Goal: Information Seeking & Learning: Learn about a topic

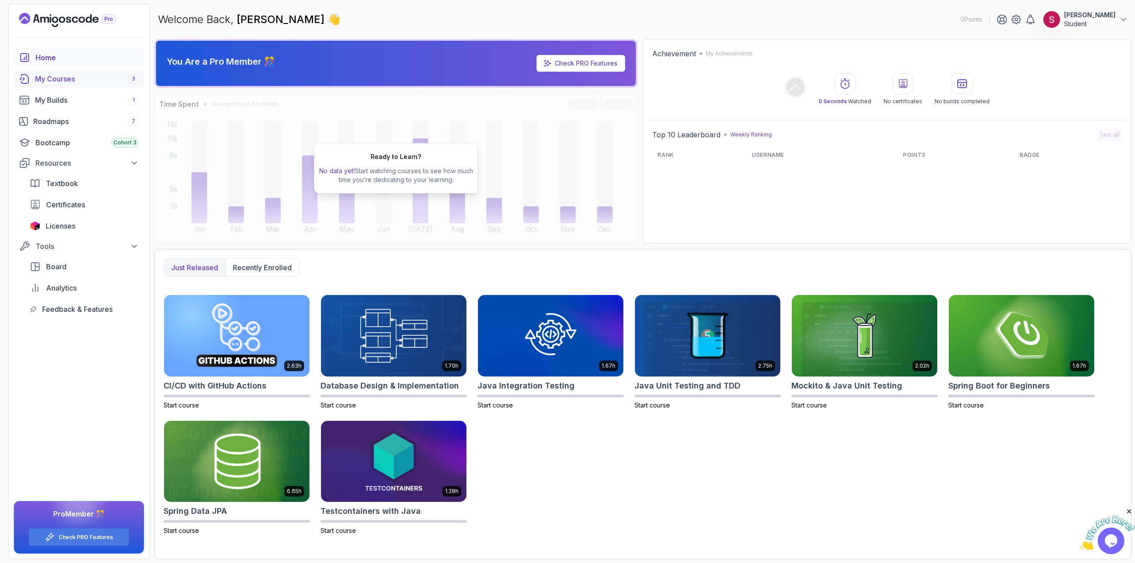
click at [89, 77] on div "My Courses 3" at bounding box center [87, 79] width 104 height 11
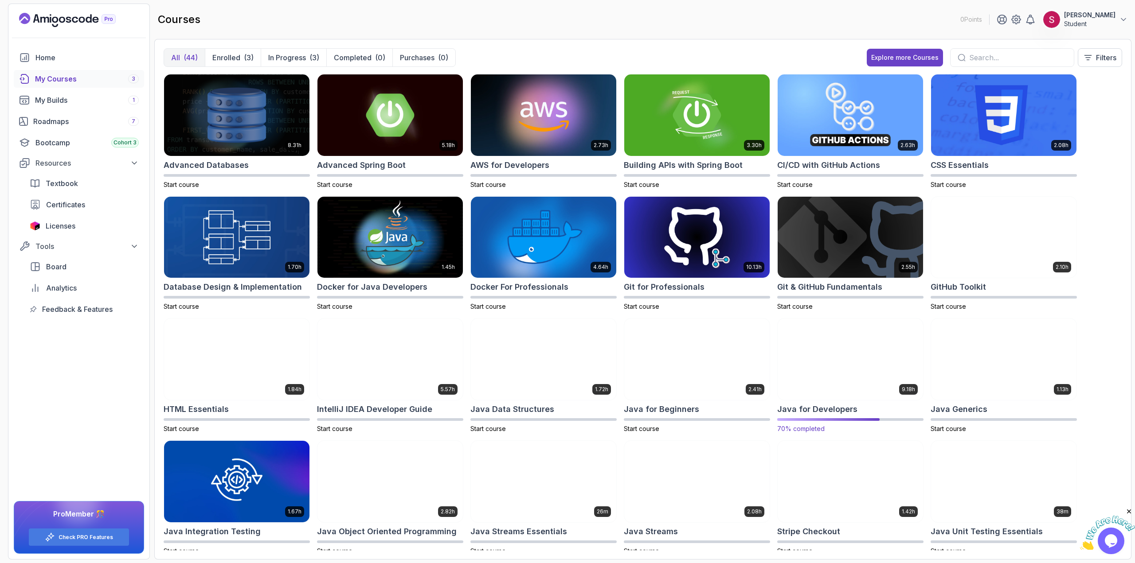
scroll to position [89, 0]
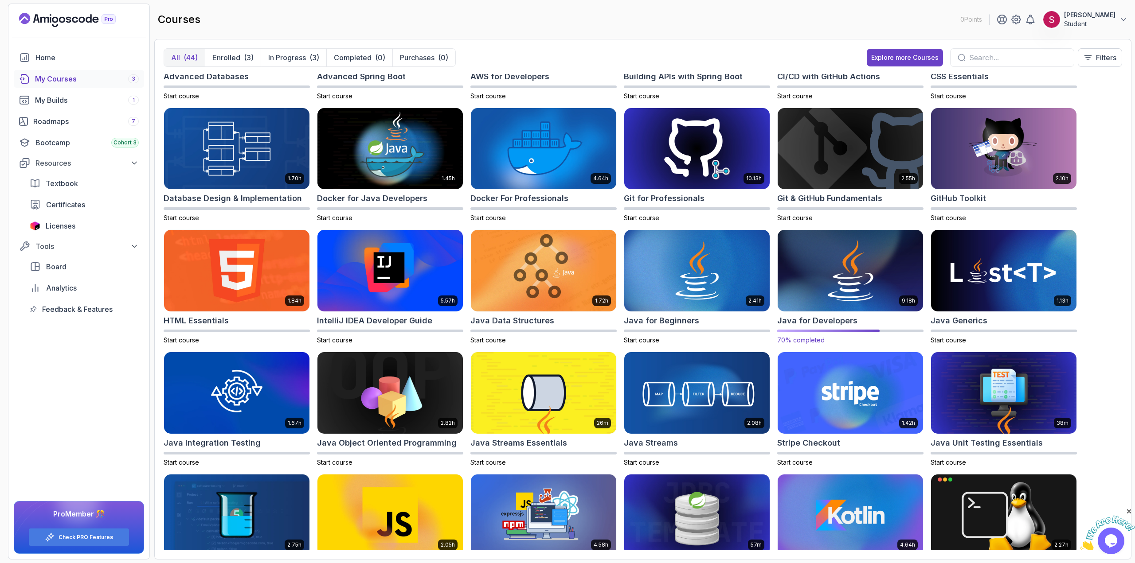
click at [866, 286] on img at bounding box center [850, 271] width 152 height 86
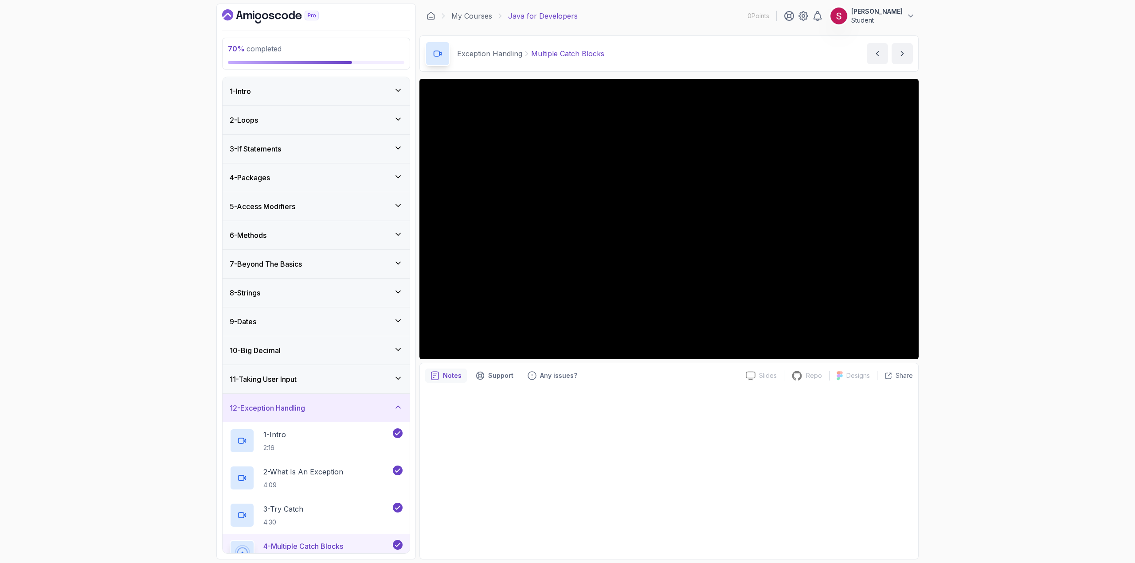
click at [312, 233] on div "6 - Methods" at bounding box center [316, 235] width 173 height 11
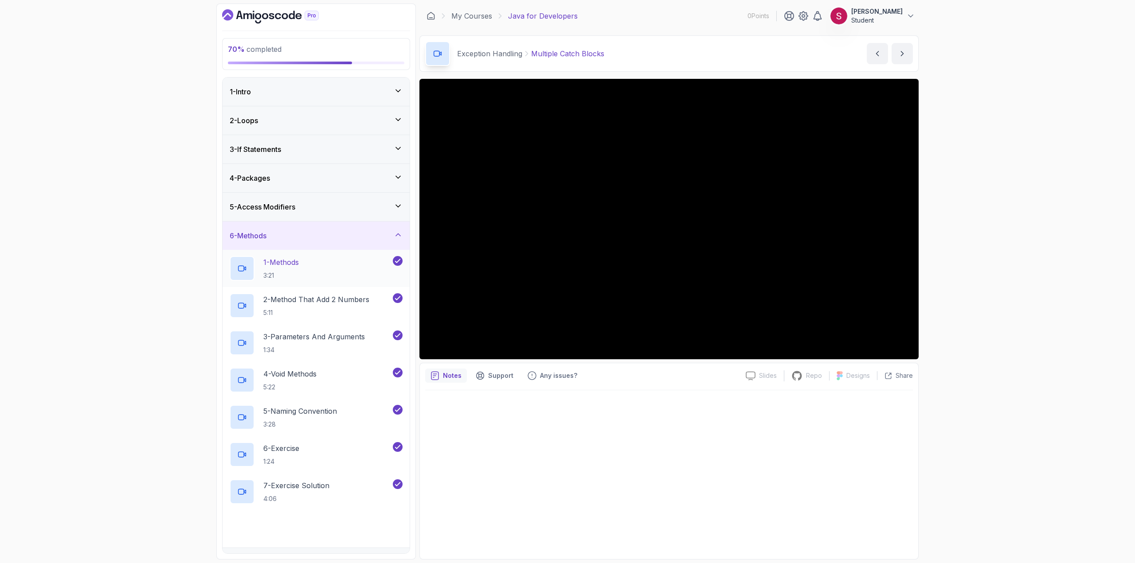
click at [330, 263] on div "1 - Methods 3:21" at bounding box center [310, 268] width 161 height 25
click at [342, 274] on div "1 - Methods 3:21" at bounding box center [310, 268] width 161 height 25
click at [284, 201] on div "5 - Access Modifiers" at bounding box center [315, 207] width 187 height 28
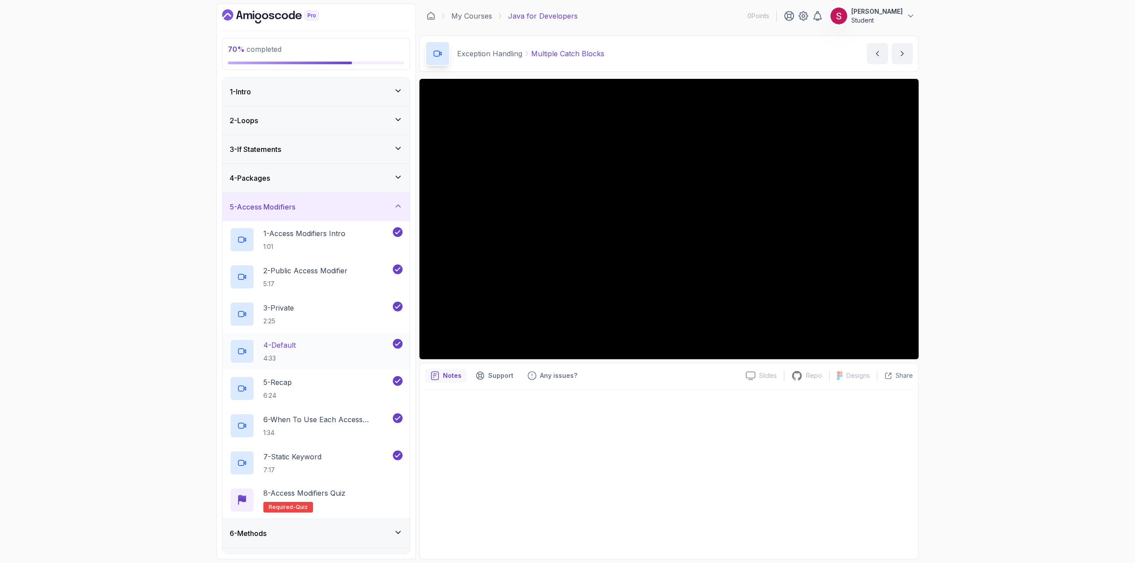
scroll to position [133, 0]
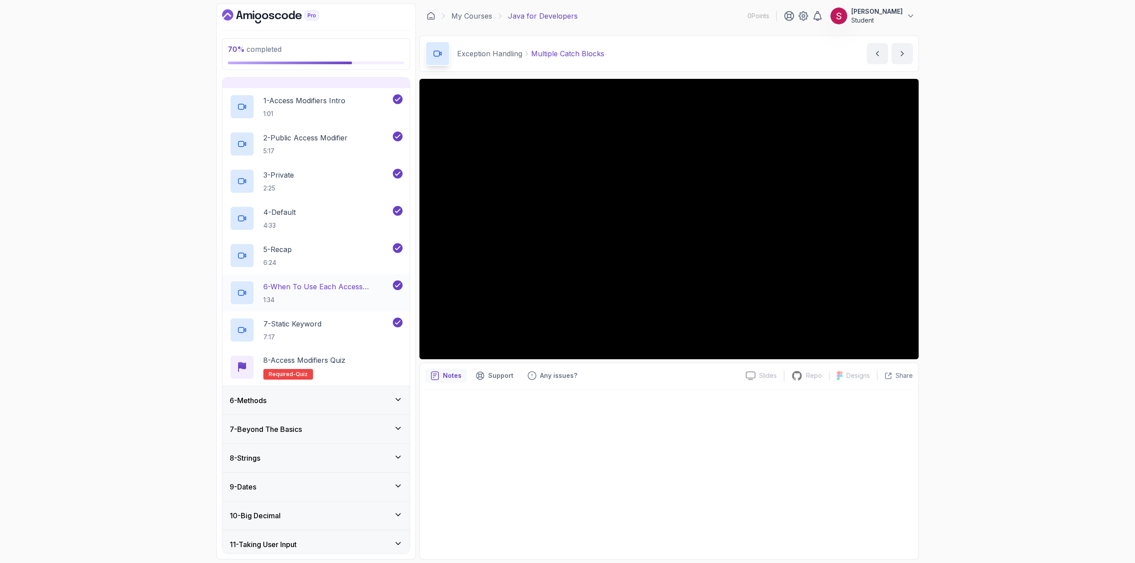
click at [334, 285] on p "6 - When To Use Each Access Modifier" at bounding box center [327, 286] width 128 height 11
click at [279, 288] on p "6 - When To Use Each Access Modifier" at bounding box center [327, 286] width 128 height 11
click at [280, 287] on p "6 - When To Use Each Access Modifier" at bounding box center [327, 286] width 128 height 11
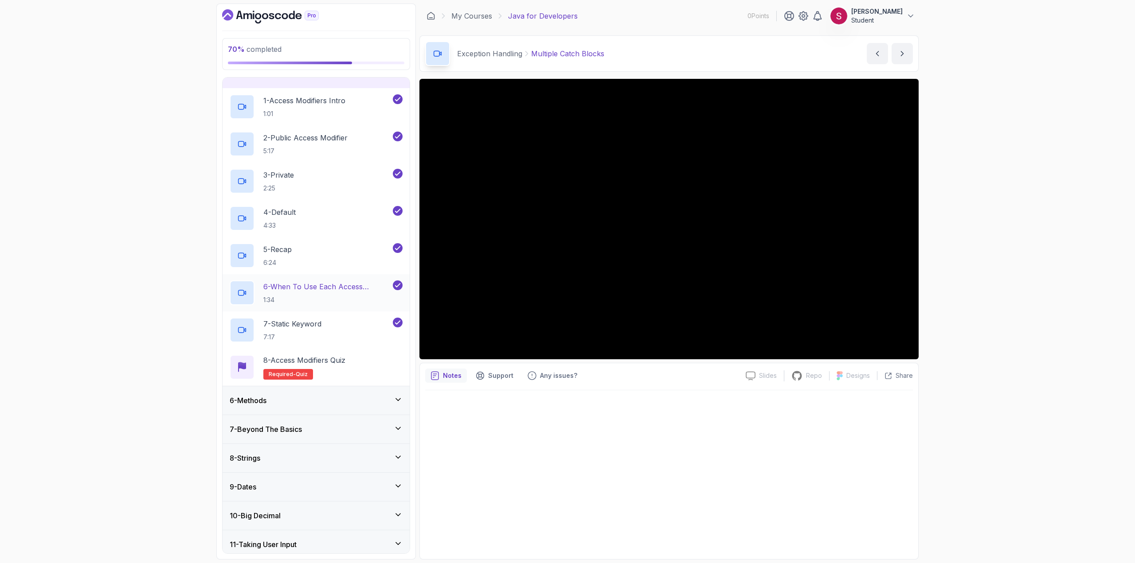
click at [280, 287] on p "6 - When To Use Each Access Modifier" at bounding box center [327, 286] width 128 height 11
click at [246, 291] on icon at bounding box center [245, 292] width 2 height 3
click at [308, 322] on p "7 - Static Keyword" at bounding box center [292, 324] width 58 height 11
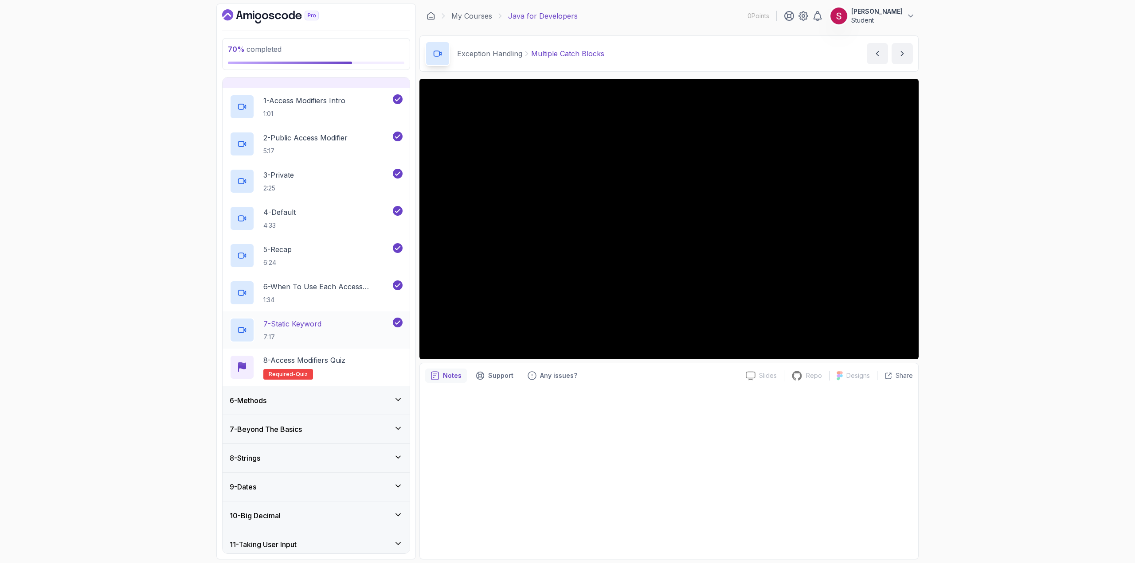
click at [308, 322] on p "7 - Static Keyword" at bounding box center [292, 324] width 58 height 11
click at [314, 296] on p "1:34" at bounding box center [327, 300] width 128 height 9
click at [314, 296] on p "1:34" at bounding box center [326, 300] width 127 height 9
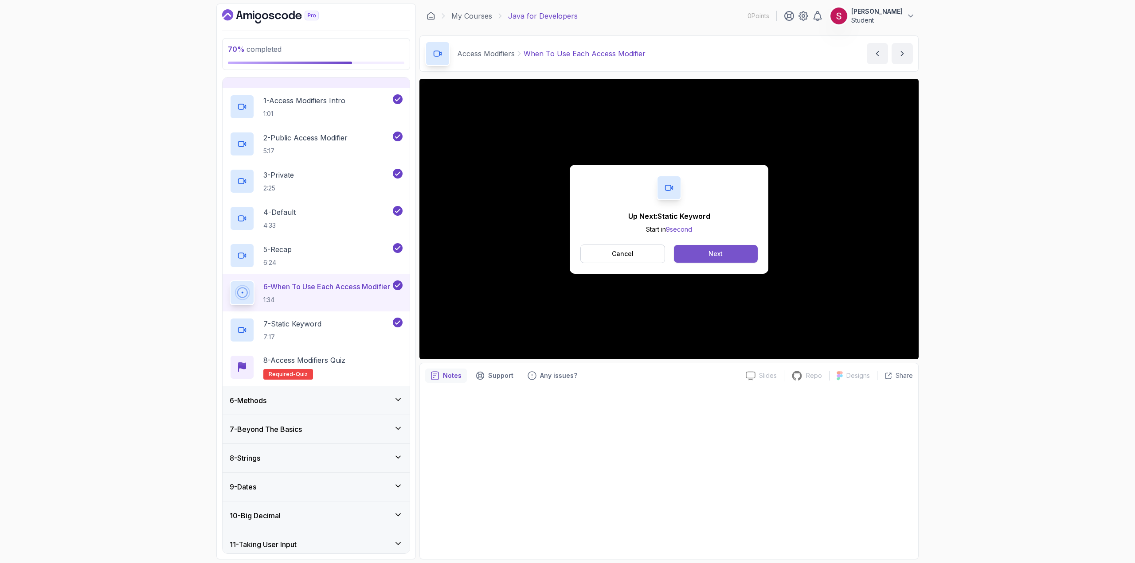
click at [728, 256] on button "Next" at bounding box center [716, 254] width 84 height 18
